Goal: Task Accomplishment & Management: Use online tool/utility

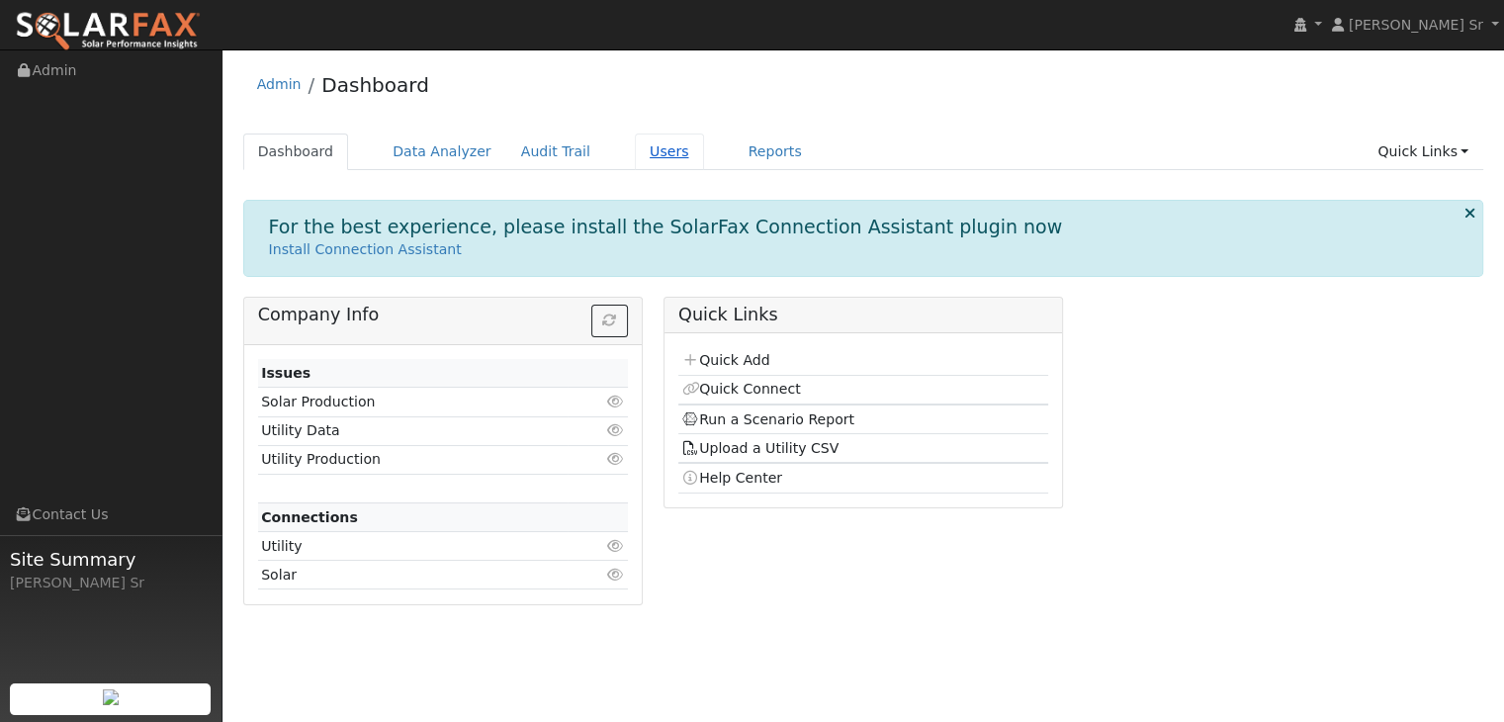
click at [635, 154] on link "Users" at bounding box center [669, 151] width 69 height 37
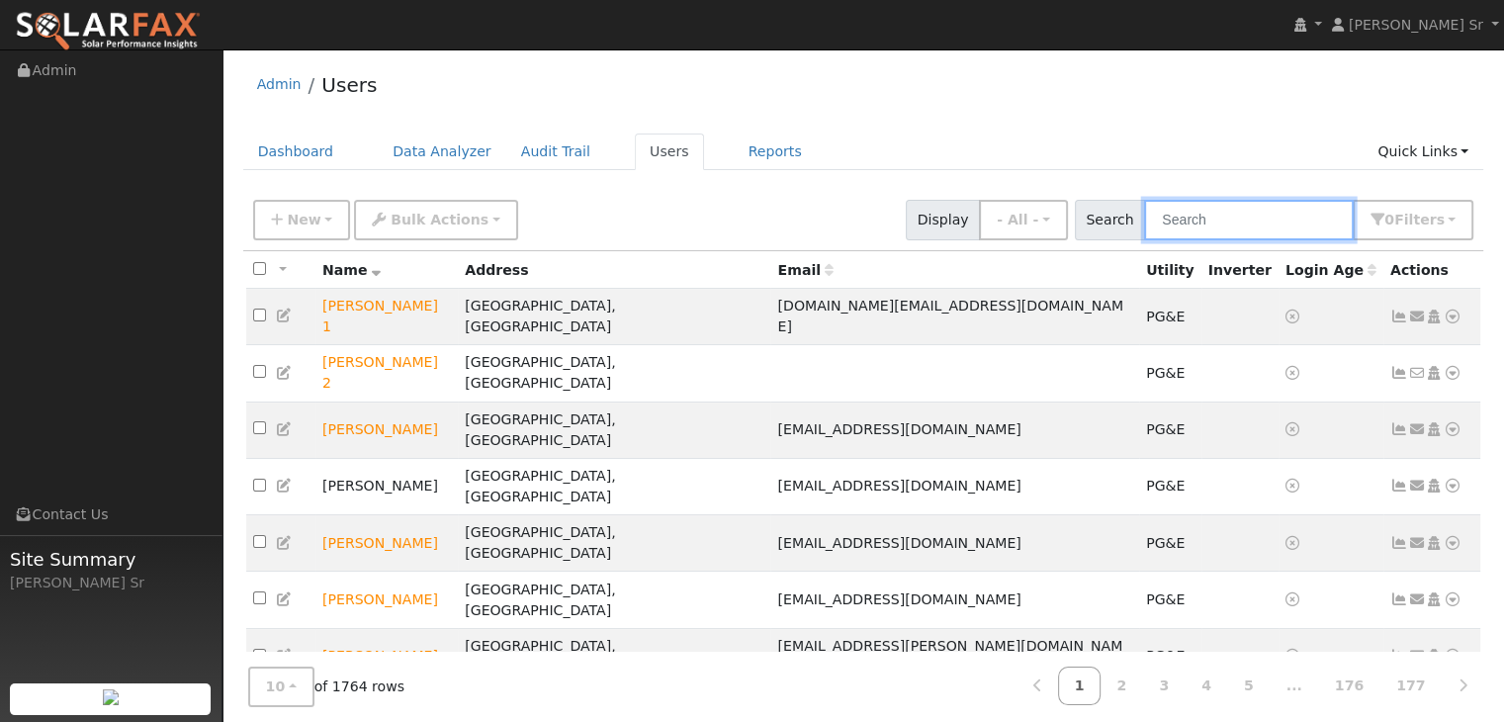
click at [1190, 236] on input "text" at bounding box center [1249, 220] width 210 height 41
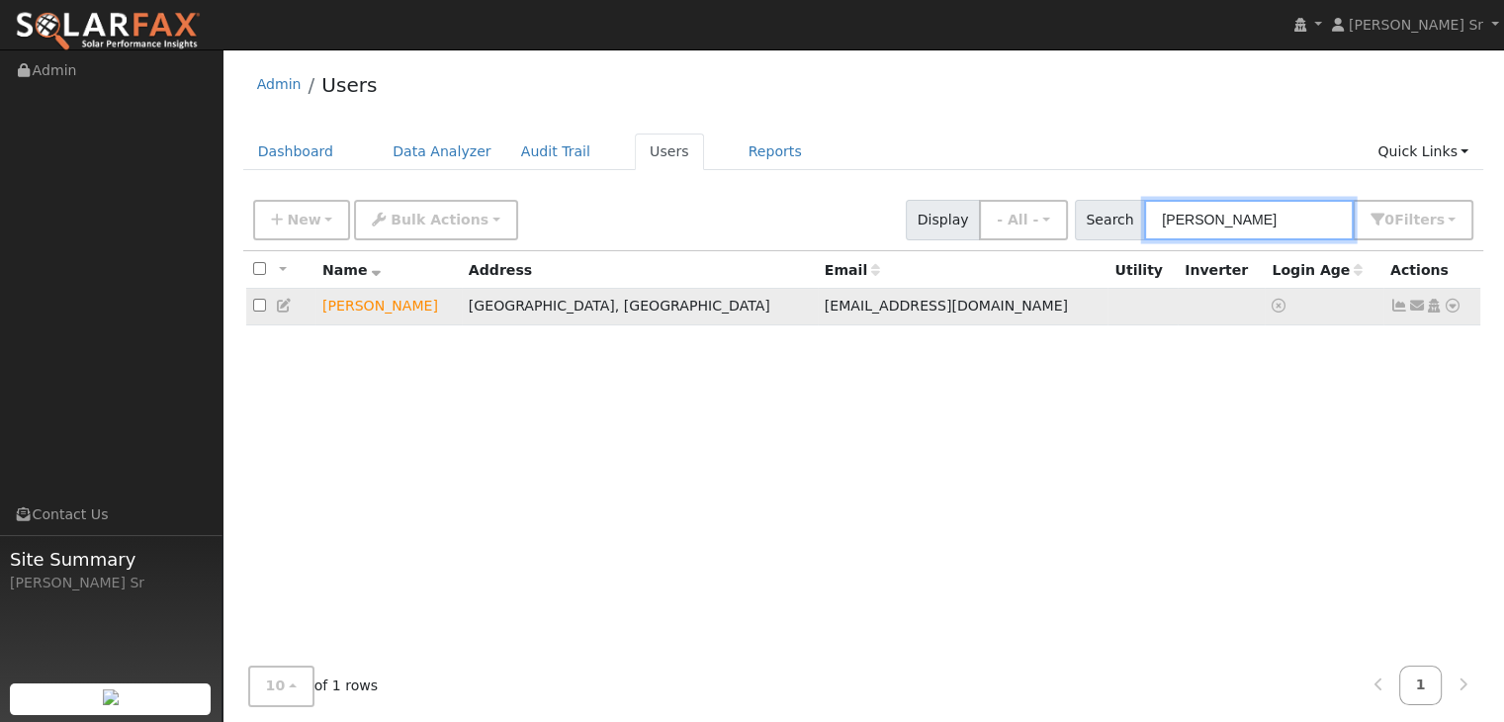
type input "Patrick Sc"
click at [1451, 307] on icon at bounding box center [1452, 306] width 18 height 14
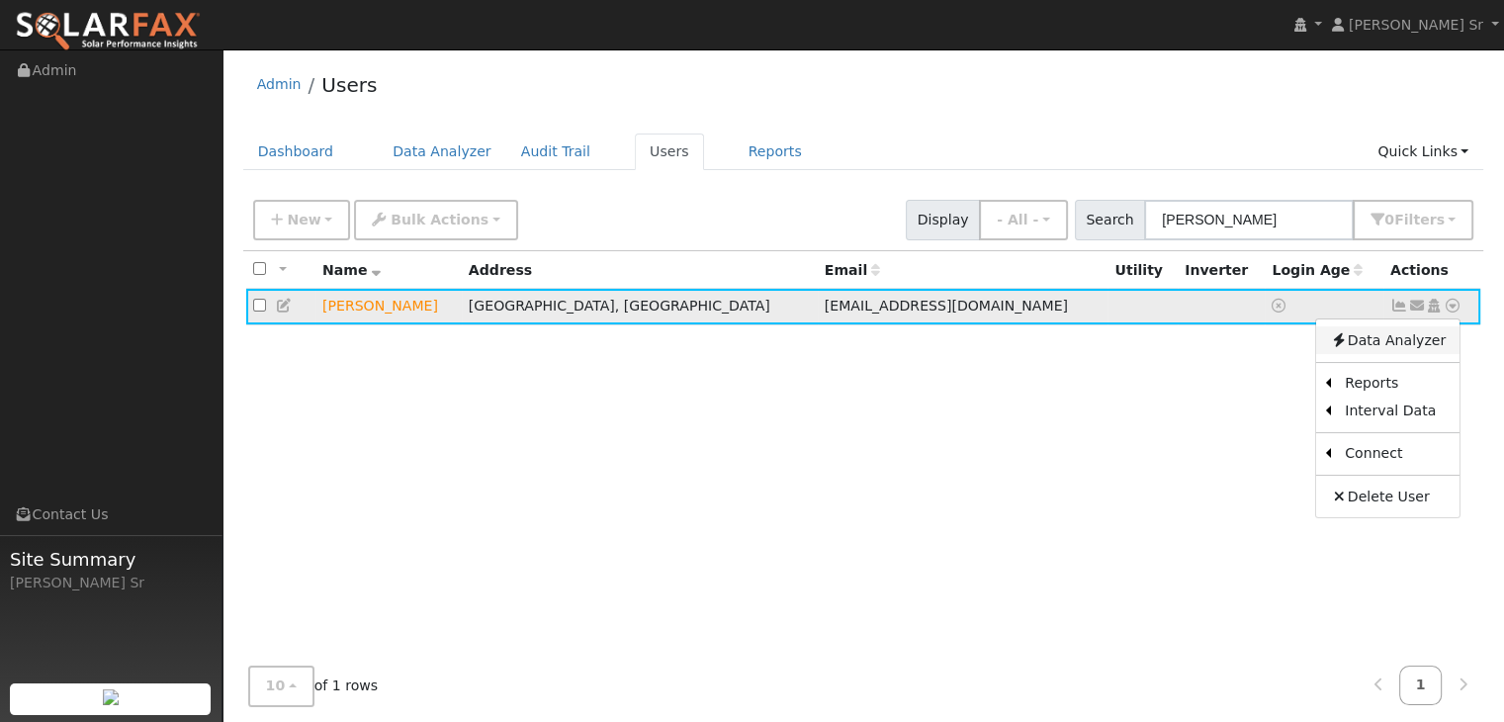
click at [1383, 345] on link "Data Analyzer" at bounding box center [1387, 340] width 143 height 28
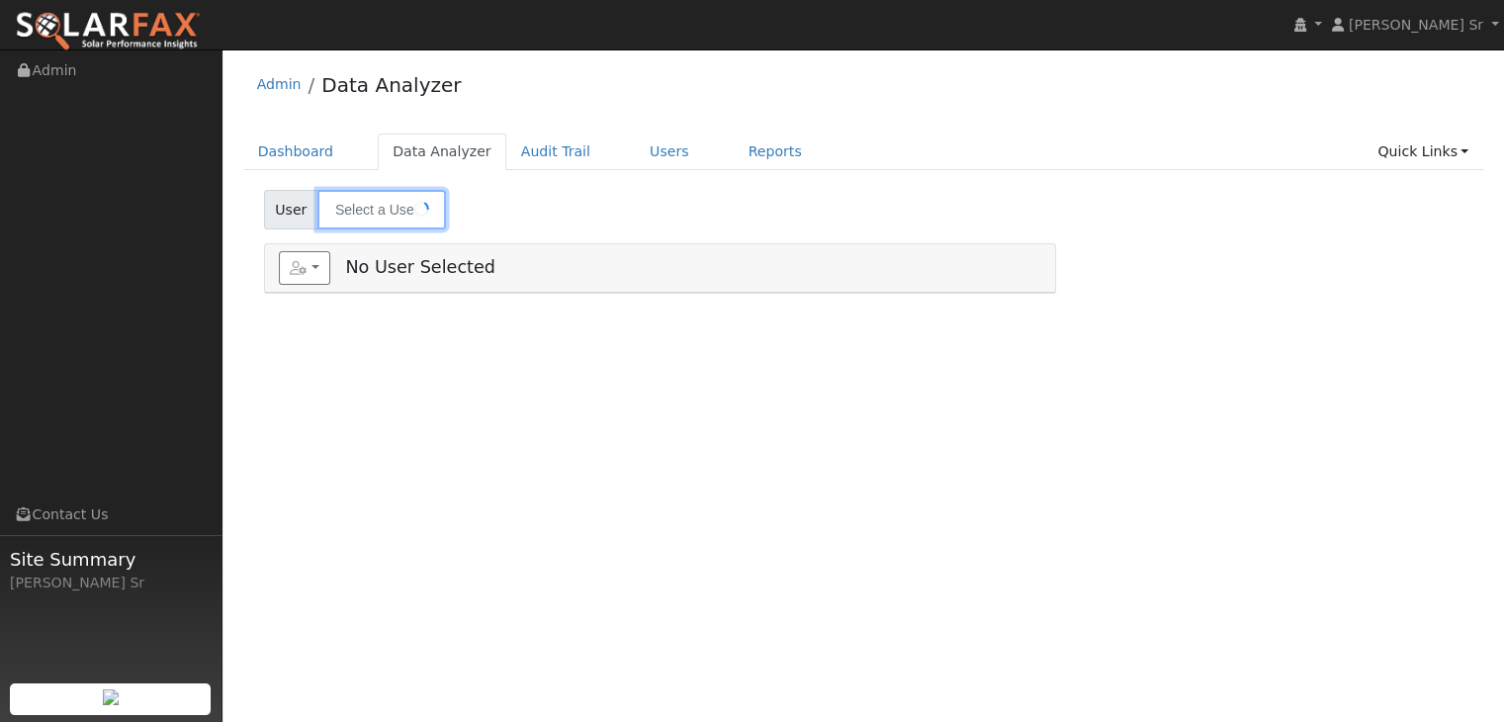
type input "[PERSON_NAME]"
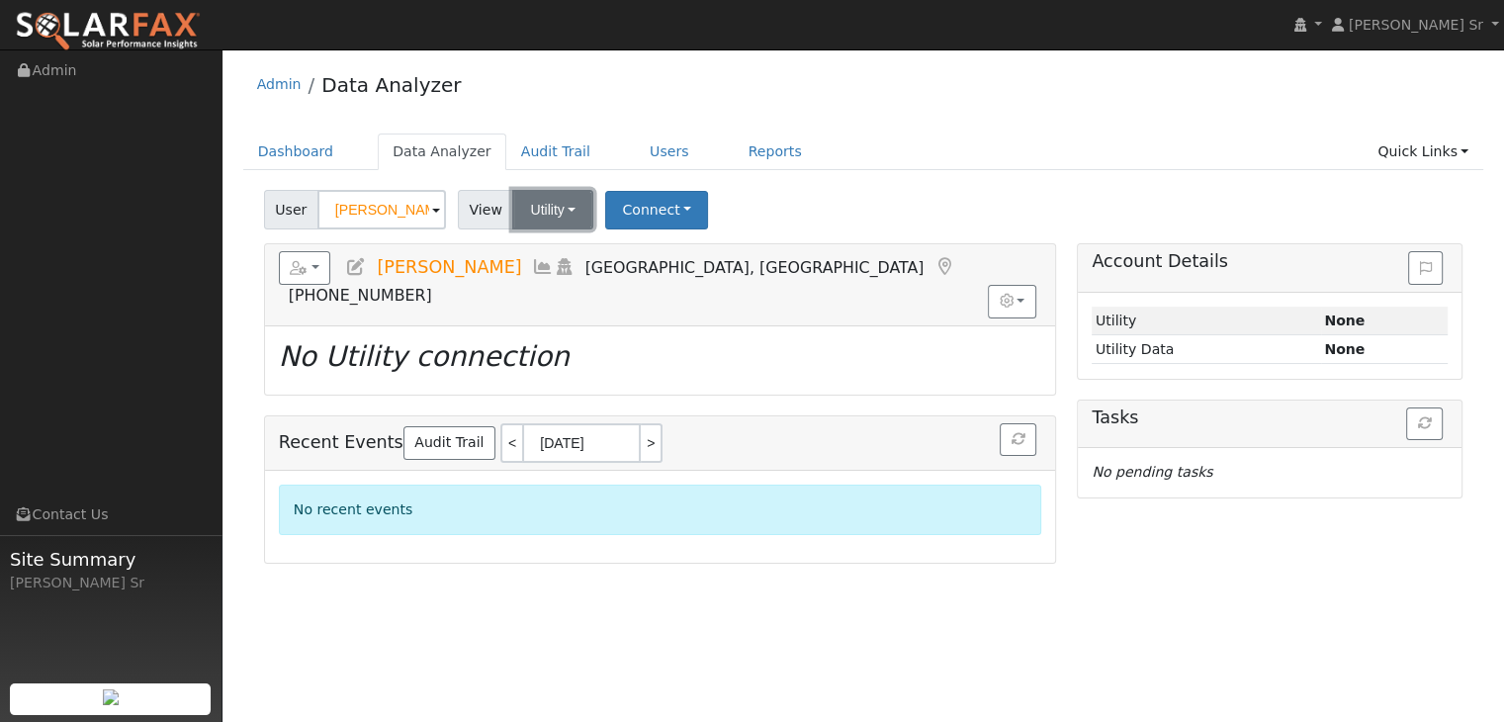
click at [563, 210] on button "Utility" at bounding box center [552, 210] width 81 height 40
click at [528, 259] on link "Utility" at bounding box center [577, 253] width 137 height 28
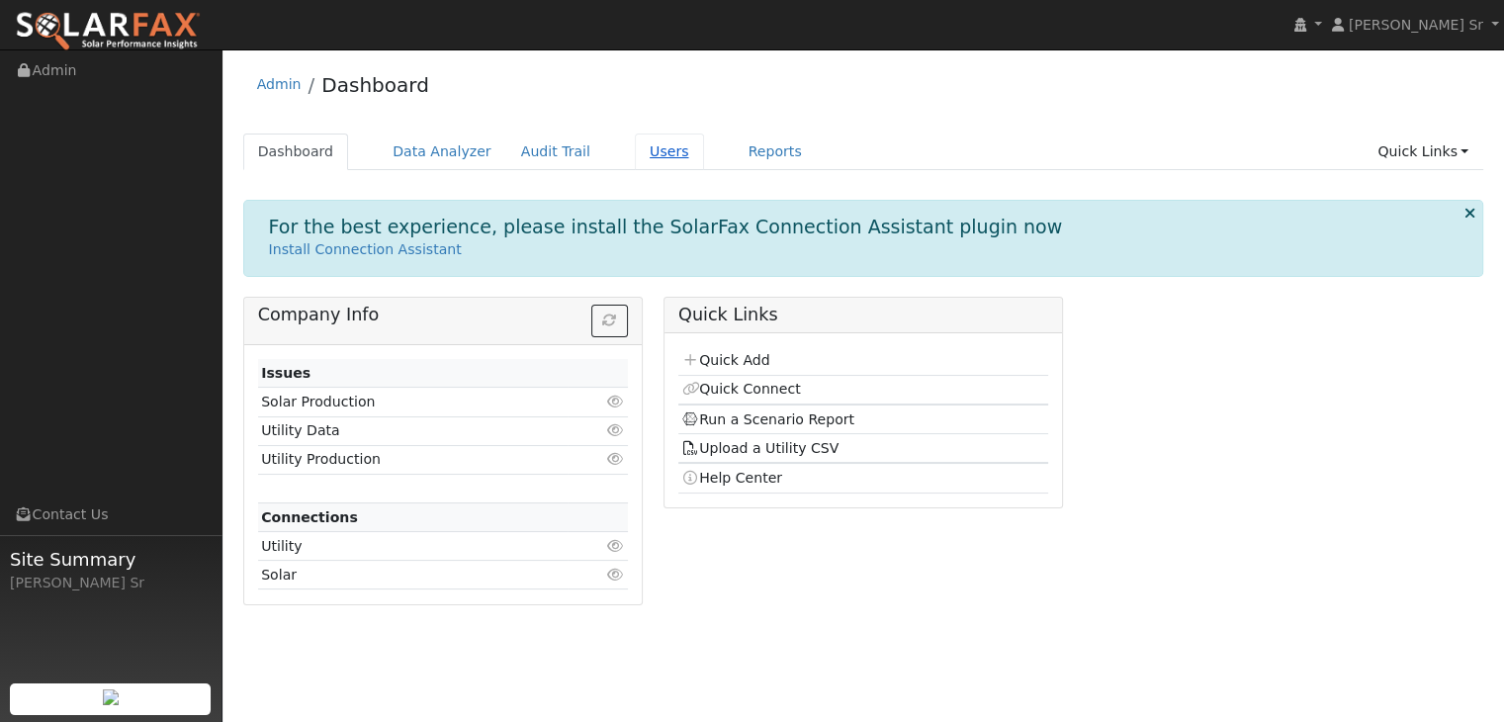
click at [636, 159] on link "Users" at bounding box center [669, 151] width 69 height 37
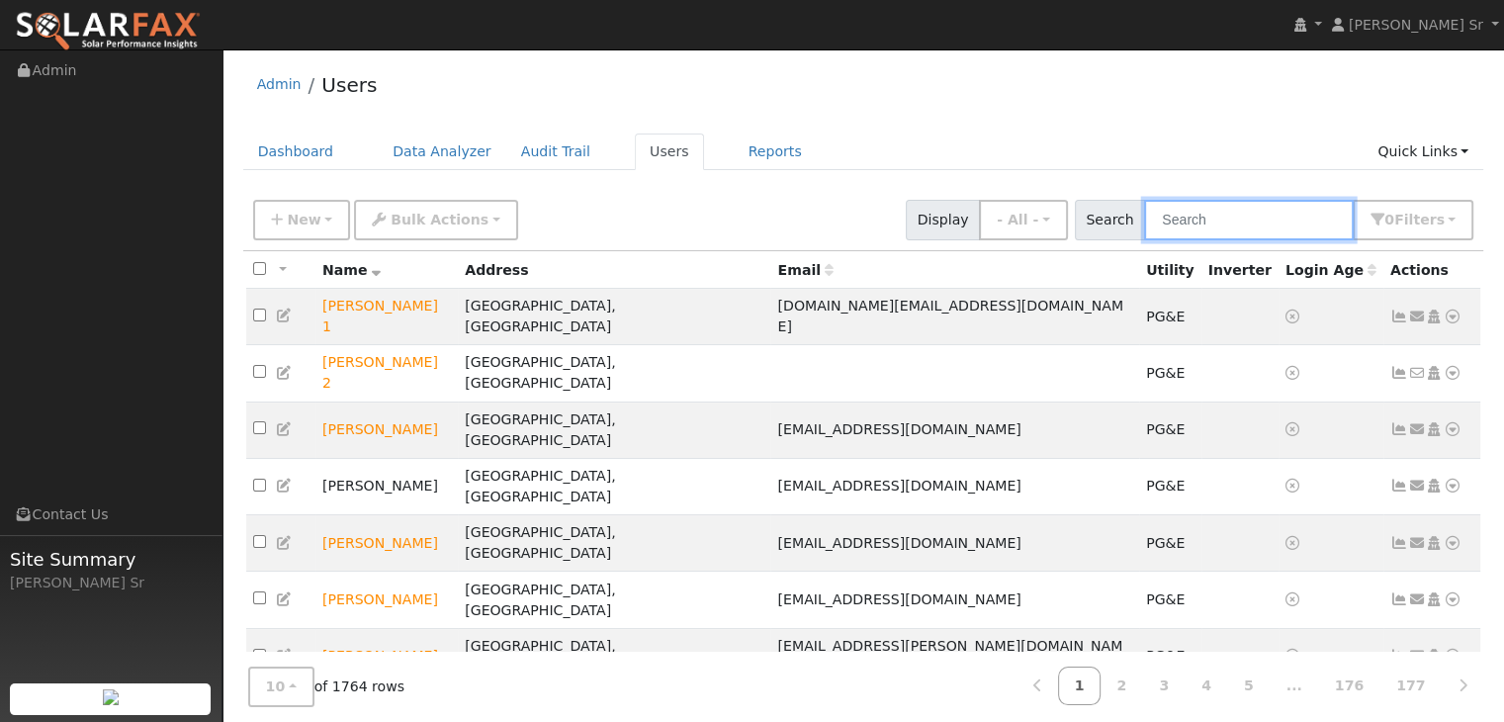
click at [1194, 218] on input "text" at bounding box center [1249, 220] width 210 height 41
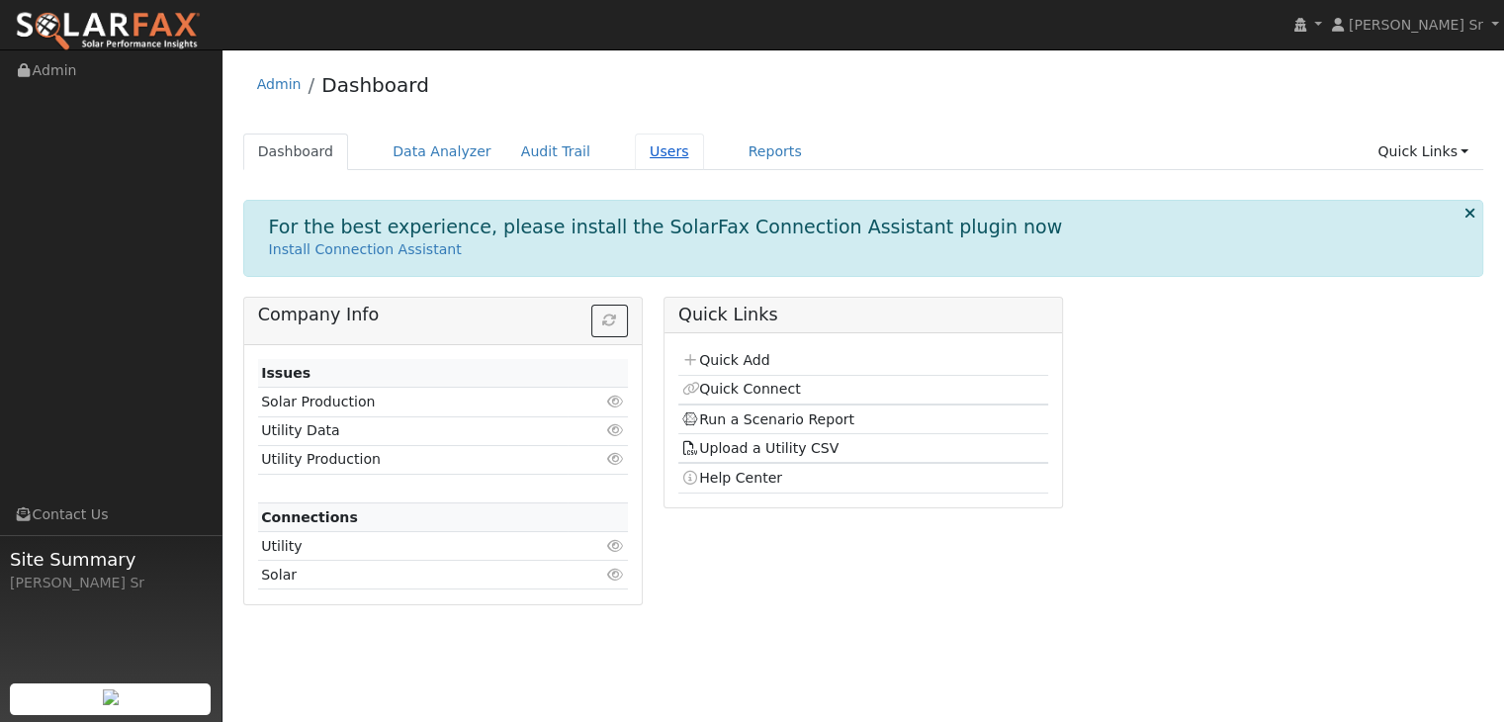
click at [635, 151] on link "Users" at bounding box center [669, 151] width 69 height 37
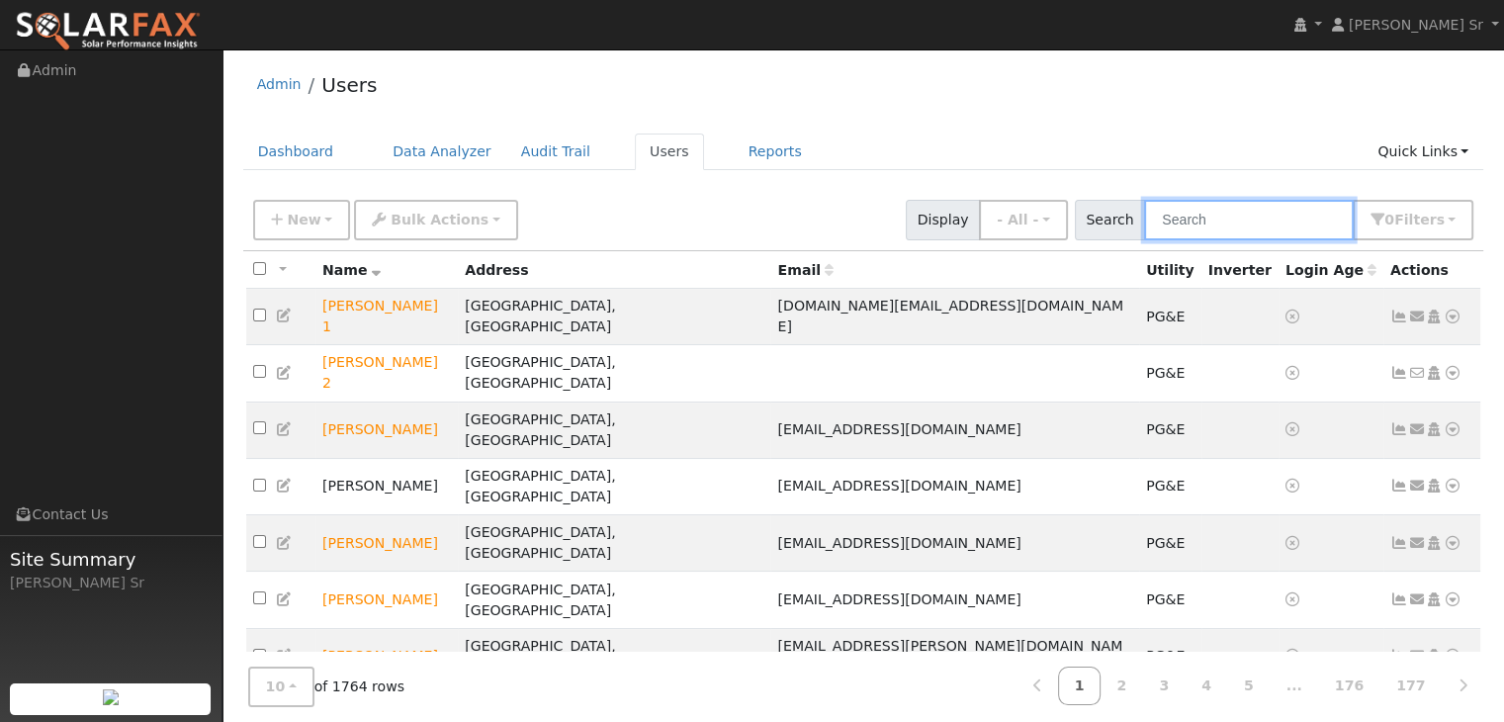
click at [1210, 222] on input "text" at bounding box center [1249, 220] width 210 height 41
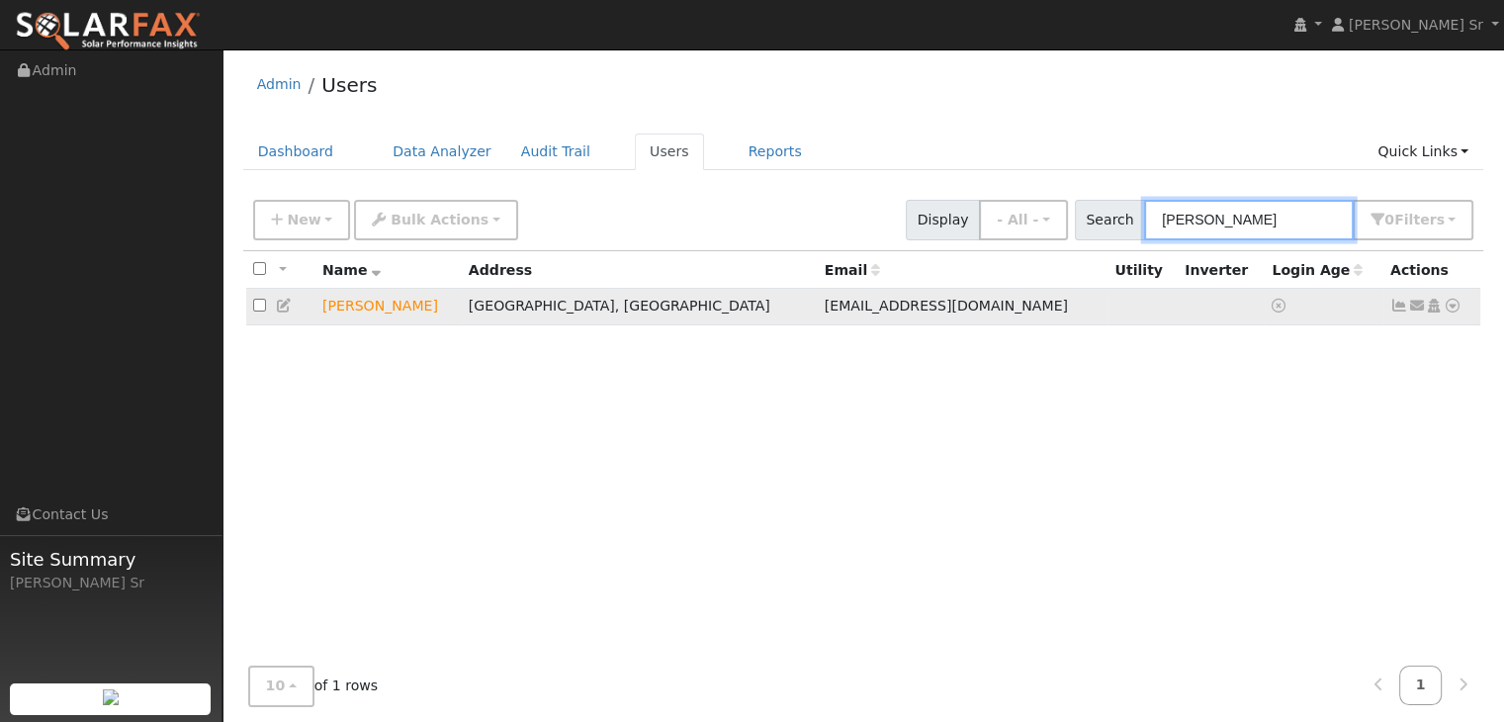
type input "Patrick Scanlan"
click at [1451, 308] on icon at bounding box center [1452, 306] width 18 height 14
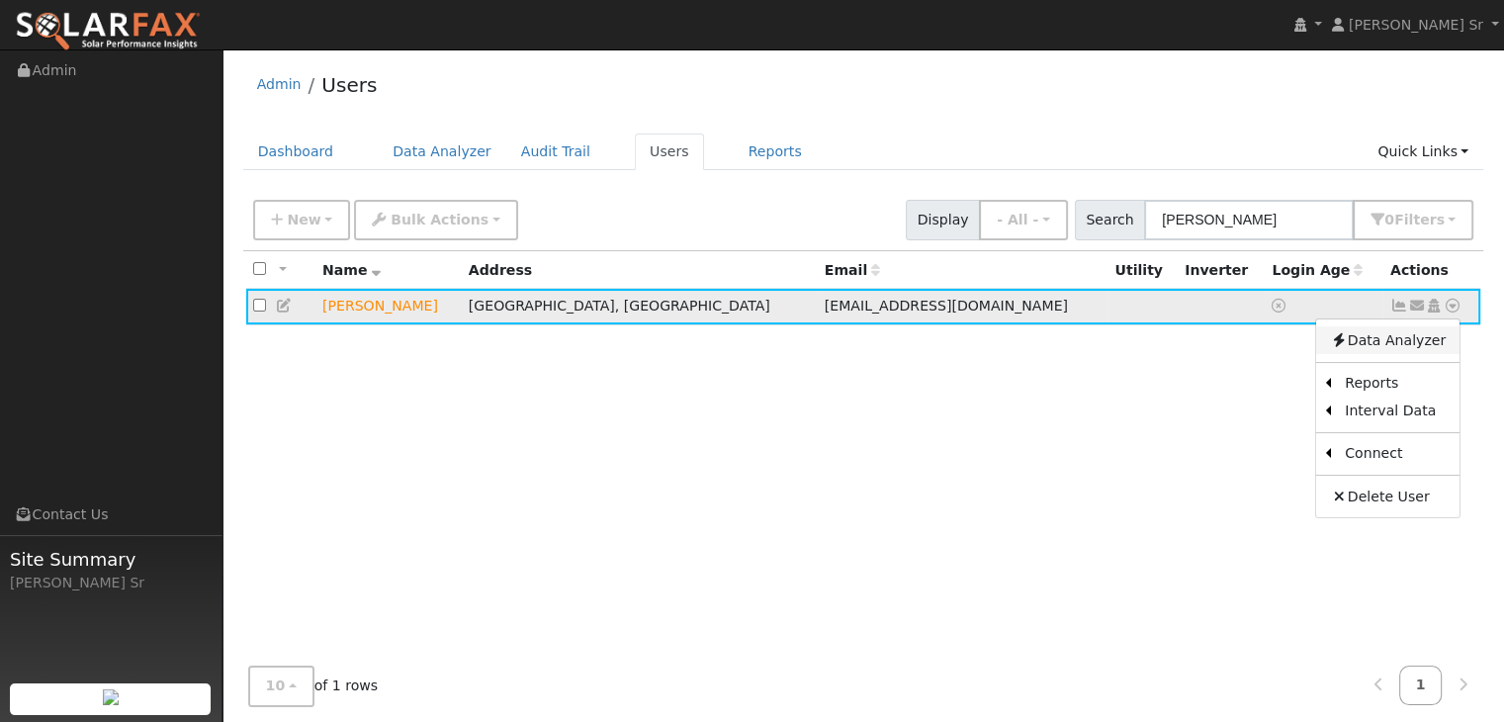
click at [1394, 333] on link "Data Analyzer" at bounding box center [1387, 340] width 143 height 28
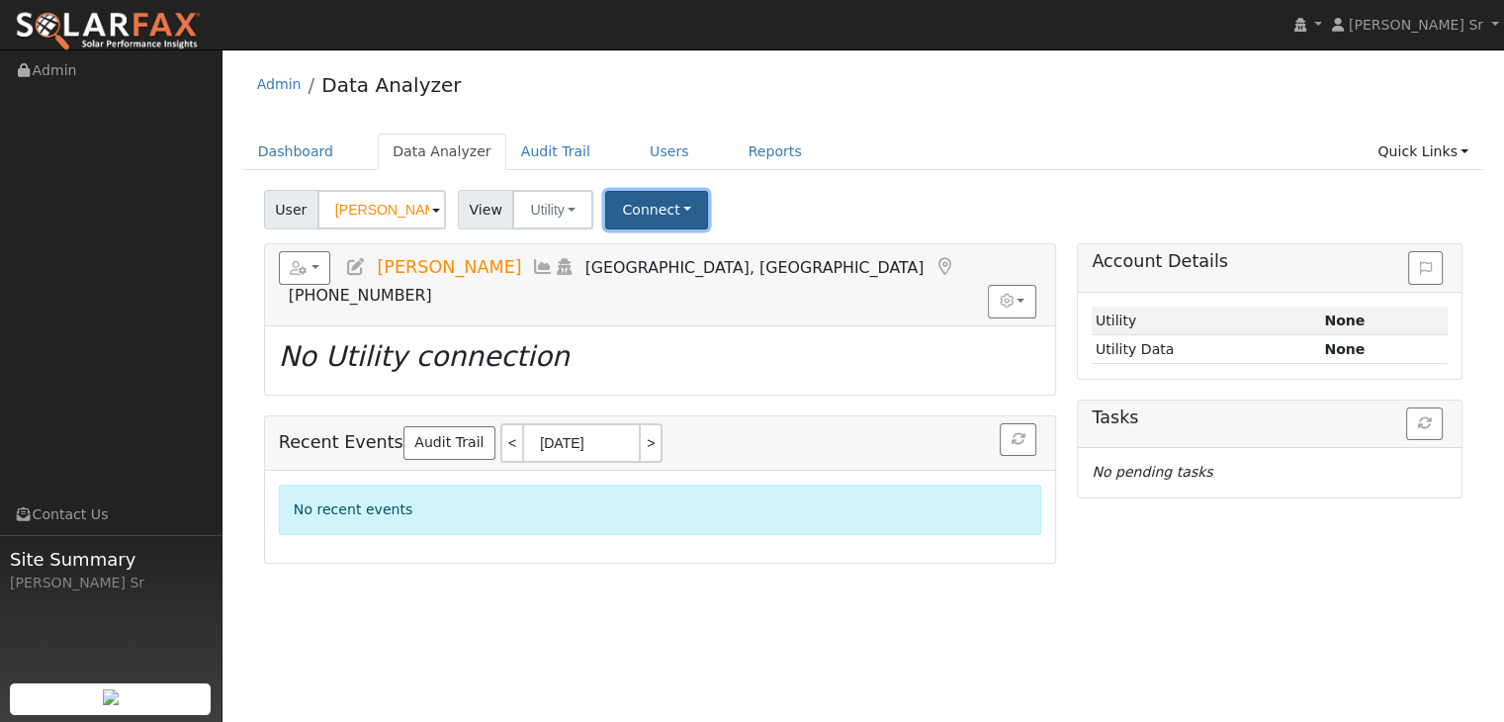
click at [655, 207] on button "Connect" at bounding box center [656, 210] width 103 height 39
click at [666, 245] on link "Select a Provider" at bounding box center [683, 253] width 154 height 28
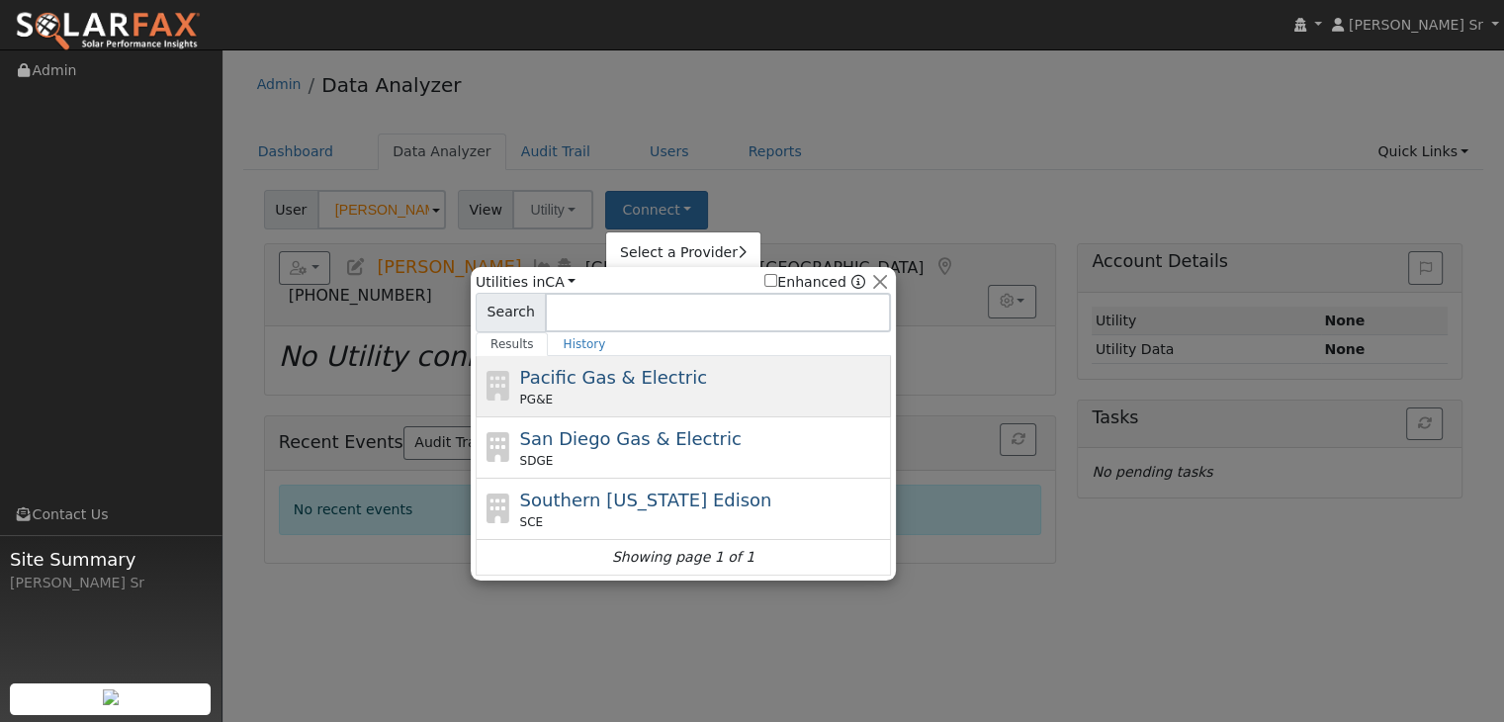
click at [560, 386] on span "Pacific Gas & Electric" at bounding box center [613, 377] width 187 height 21
